Goal: Find contact information: Find contact information

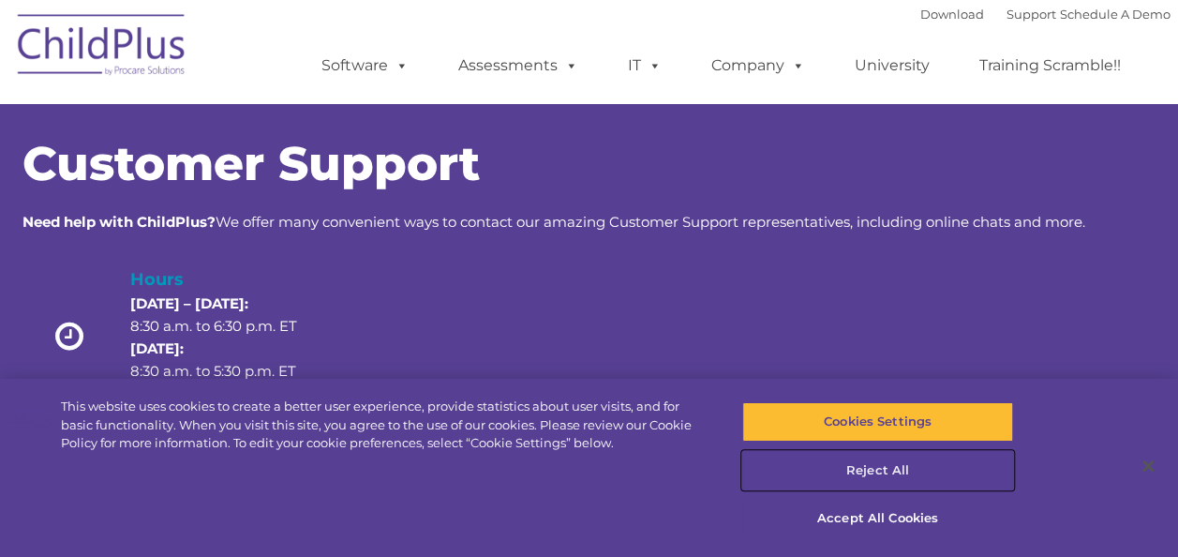
click at [881, 475] on button "Reject All" at bounding box center [877, 470] width 271 height 39
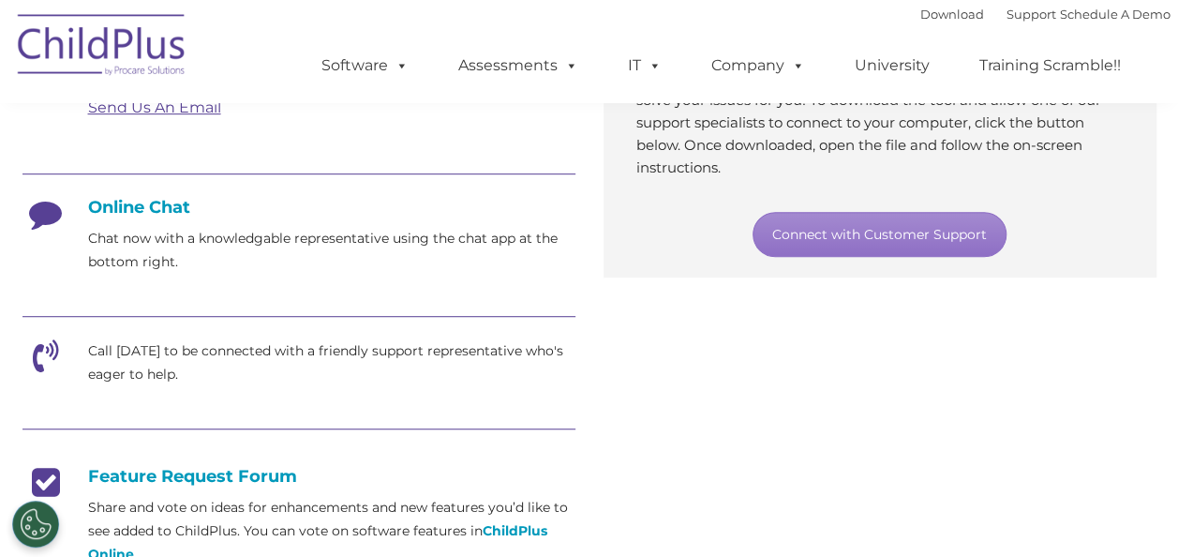
scroll to position [429, 0]
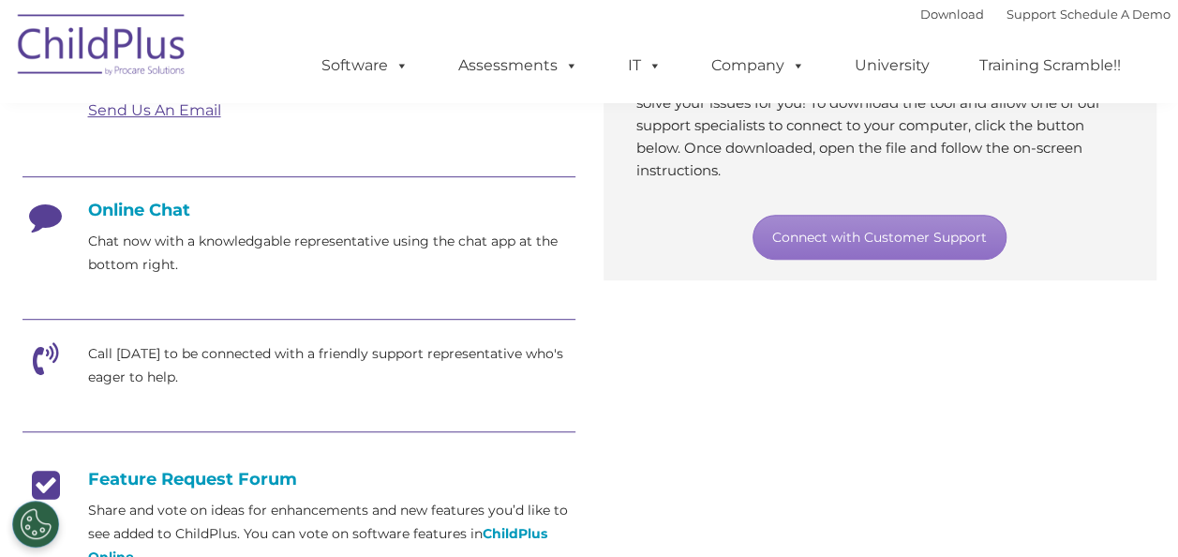
click at [37, 215] on icon at bounding box center [45, 223] width 47 height 47
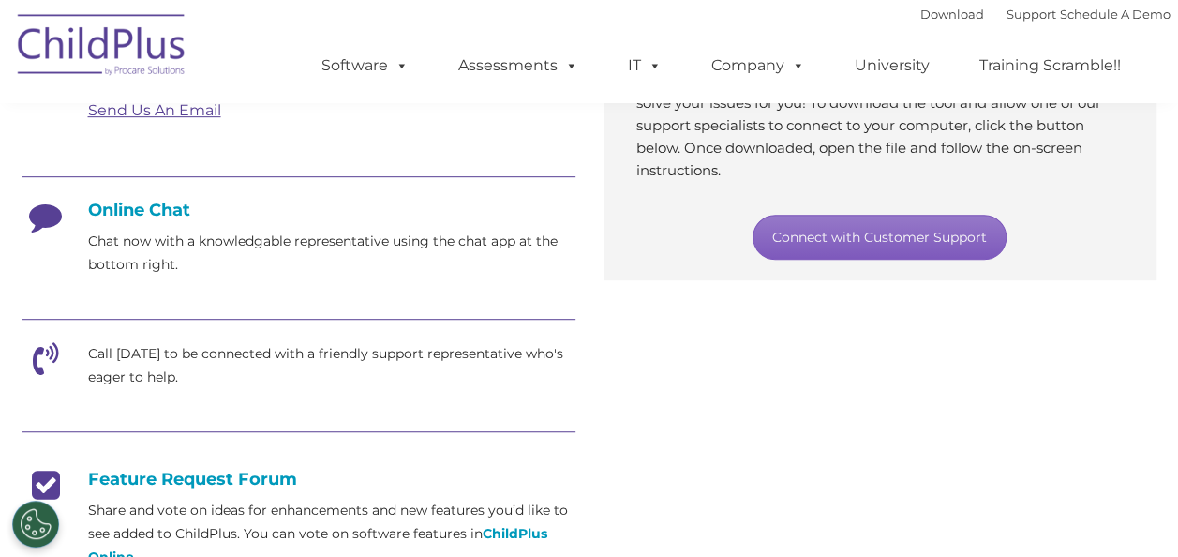
click at [895, 231] on link "Connect with Customer Support" at bounding box center [879, 237] width 254 height 45
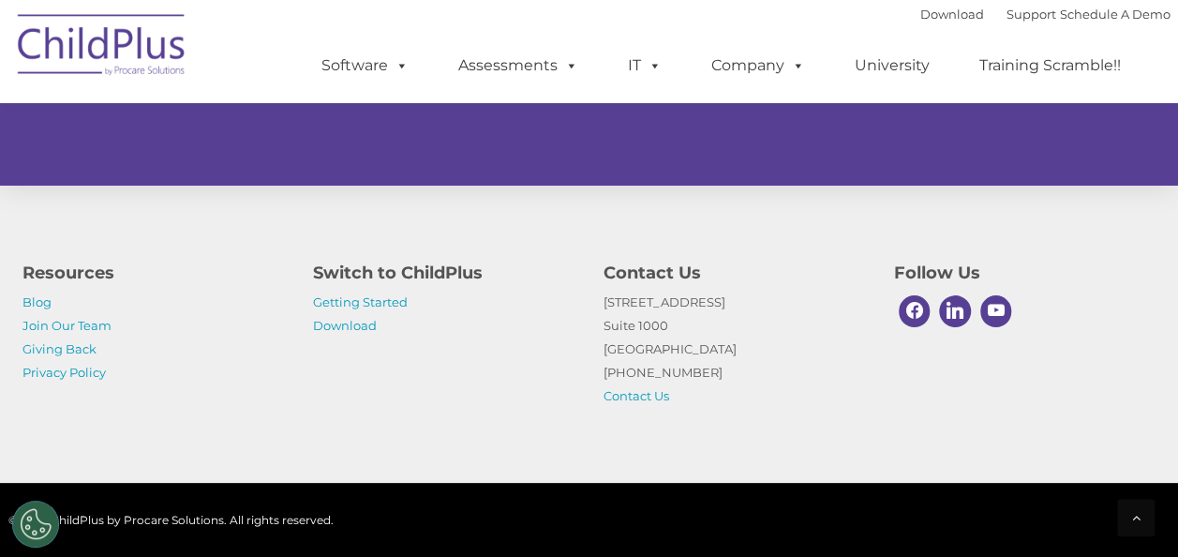
scroll to position [1288, 0]
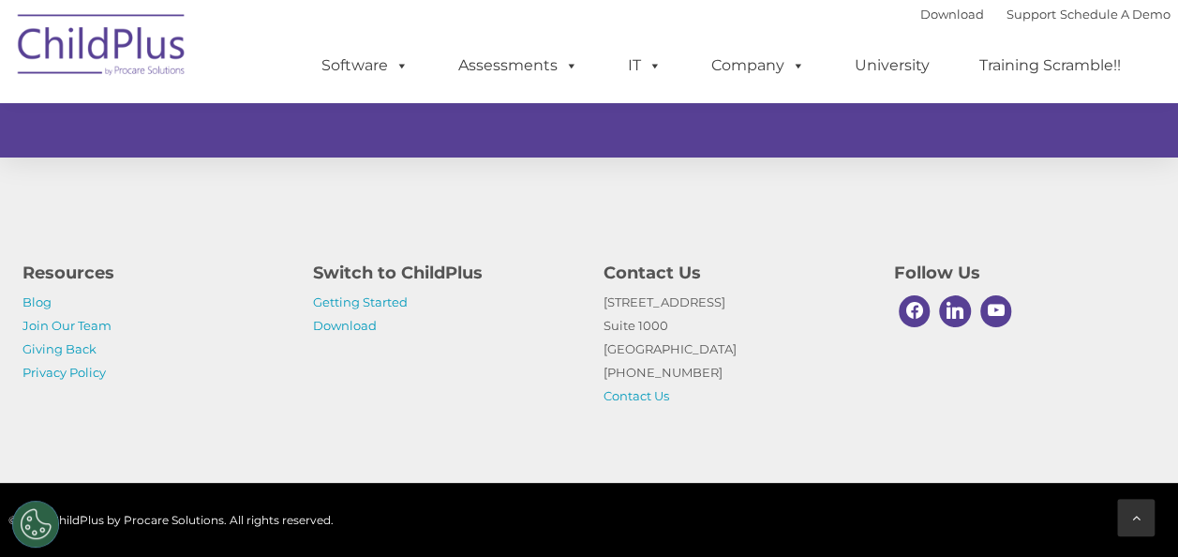
click at [1121, 512] on div at bounding box center [1135, 516] width 37 height 37
click at [43, 529] on button "Cookies Settings" at bounding box center [35, 523] width 47 height 47
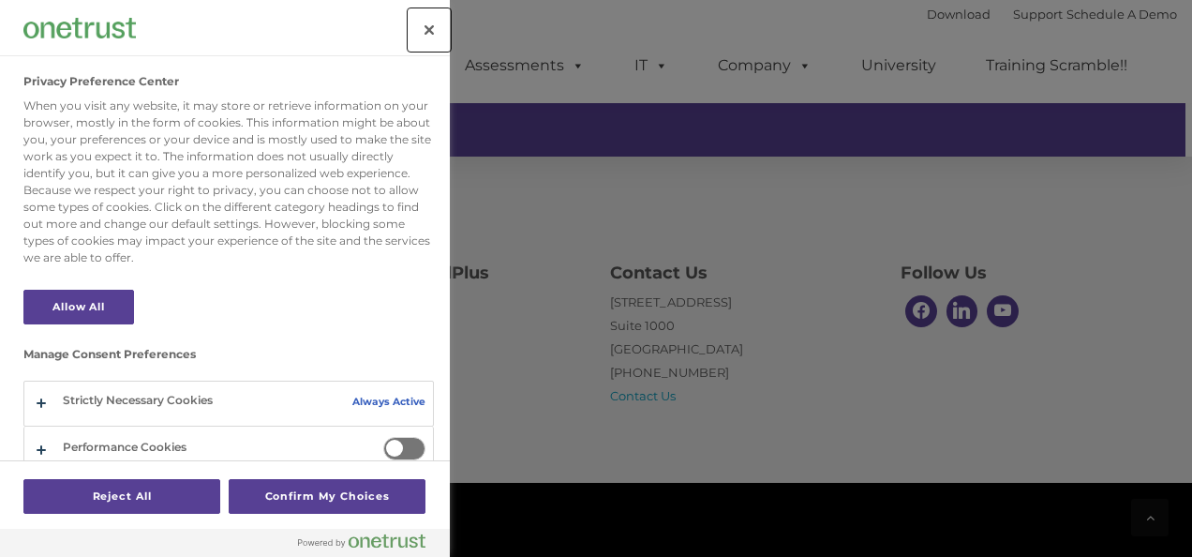
click at [425, 39] on button "Close" at bounding box center [428, 29] width 41 height 41
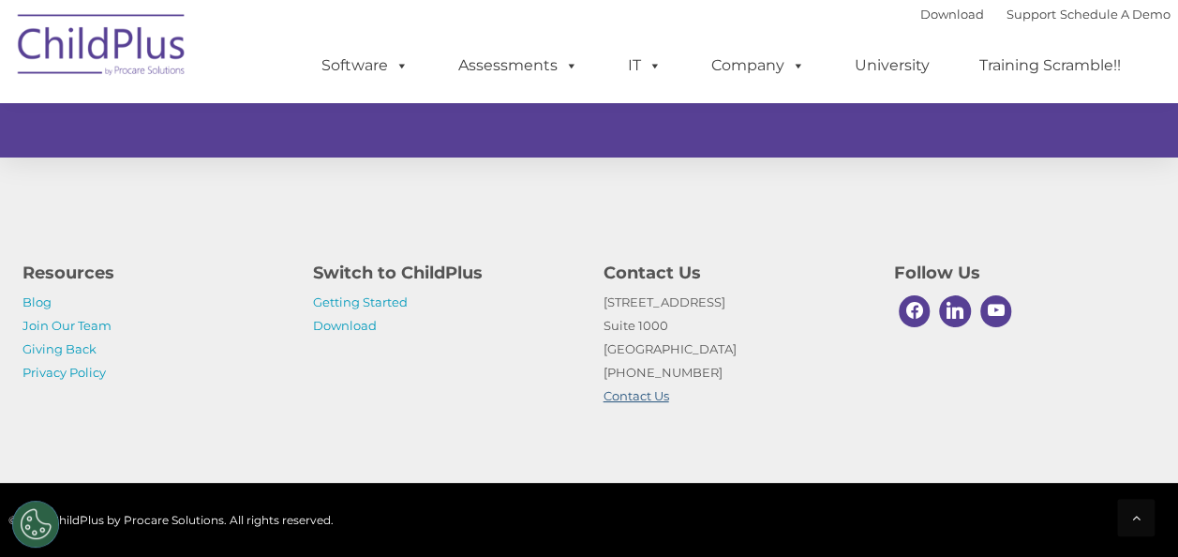
click at [643, 388] on link "Contact Us" at bounding box center [636, 395] width 66 height 15
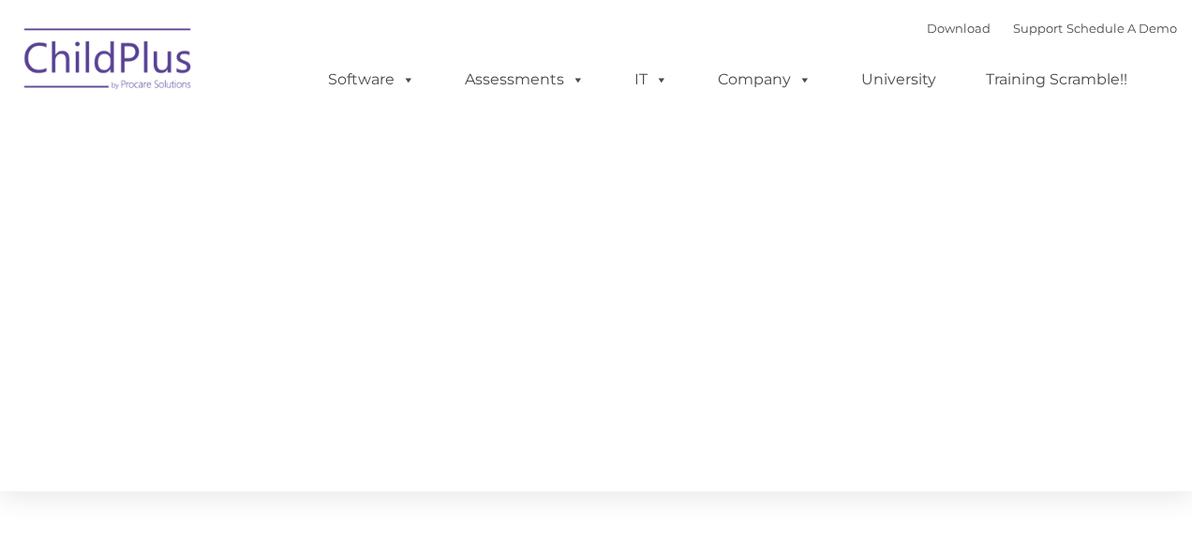
type input ""
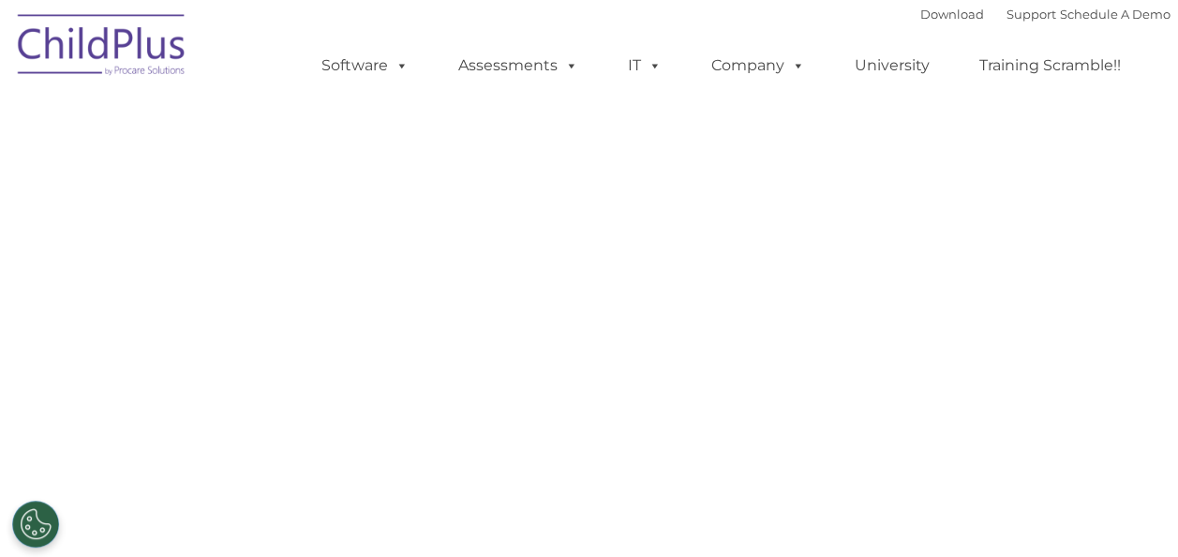
select select "MEDIUM"
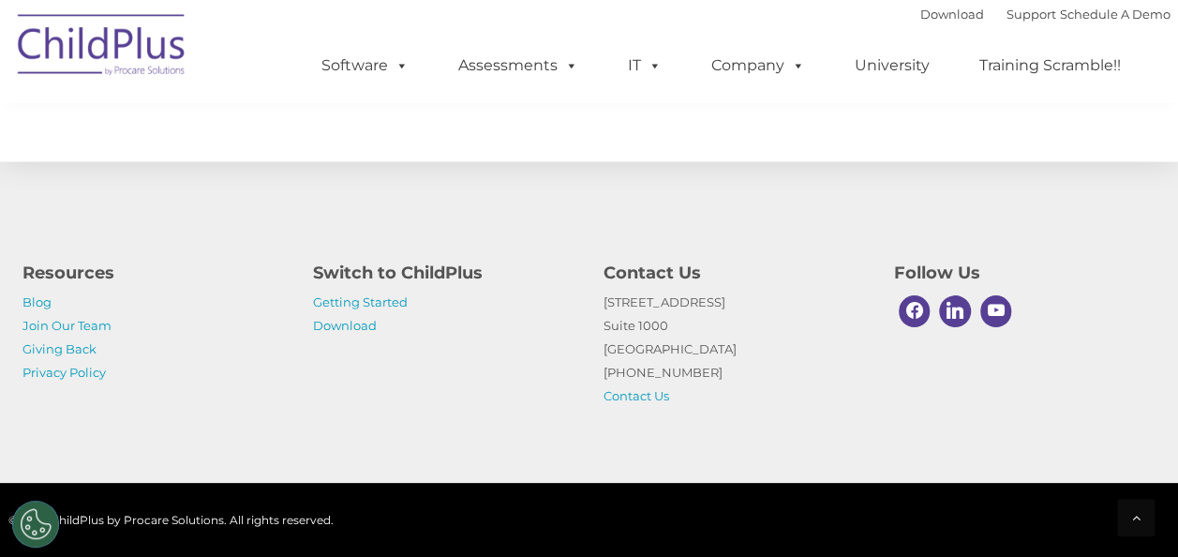
scroll to position [1066, 0]
